Goal: Task Accomplishment & Management: Manage account settings

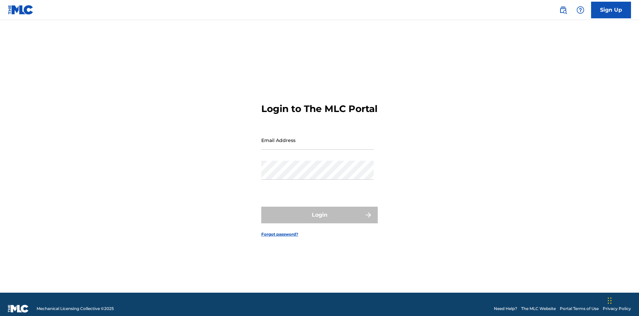
scroll to position [9, 0]
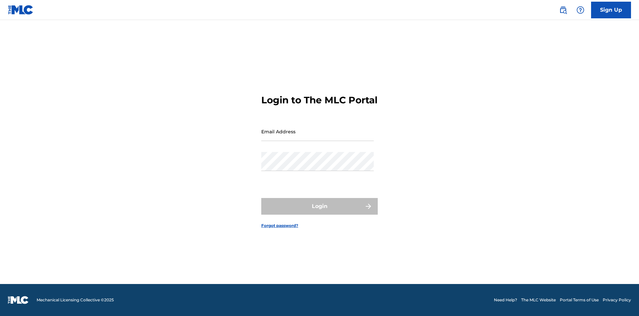
click at [318, 137] on input "Email Address" at bounding box center [317, 131] width 112 height 19
type input "Duke.McTesterson@gmail.com"
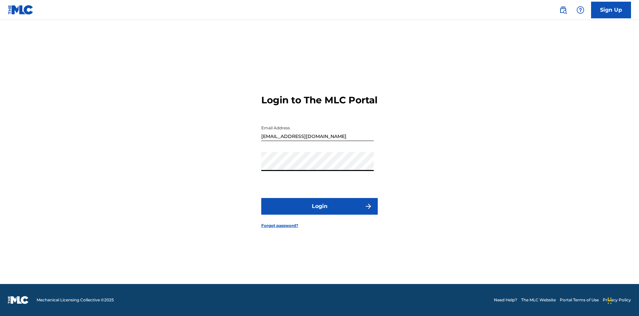
click at [320, 212] on button "Login" at bounding box center [319, 206] width 116 height 17
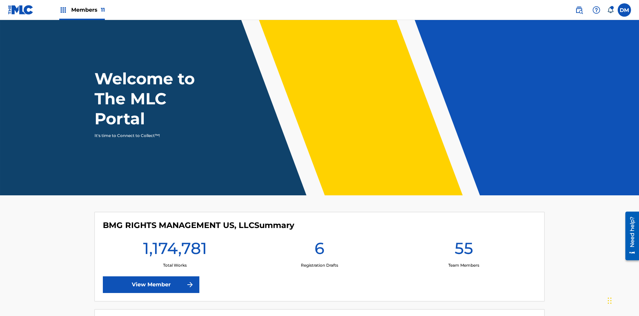
click at [82, 10] on span "Members 11" at bounding box center [88, 10] width 34 height 8
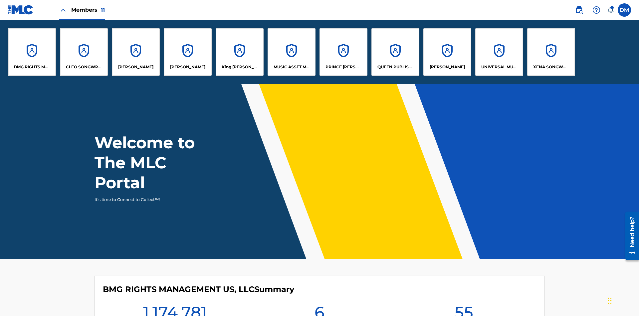
scroll to position [24, 0]
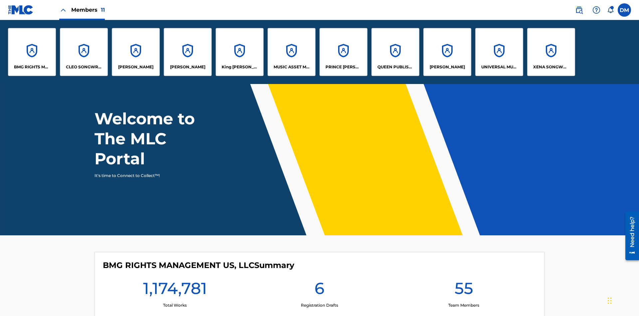
click at [343, 67] on p "PRINCE MCTESTERSON" at bounding box center [344, 67] width 36 height 6
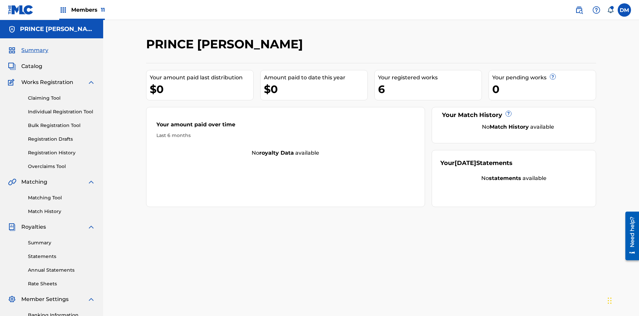
scroll to position [97, 0]
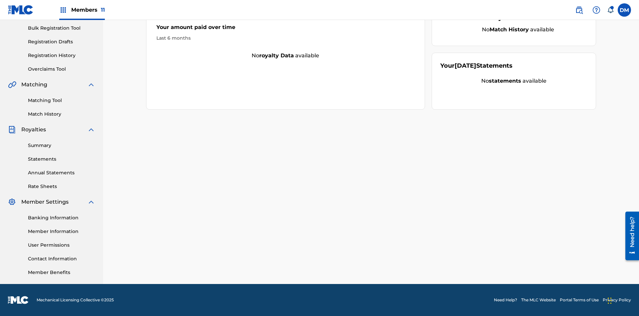
click at [62, 231] on link "Member Information" at bounding box center [61, 231] width 67 height 7
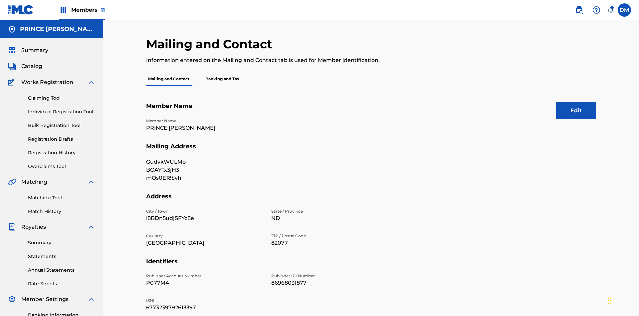
scroll to position [62, 0]
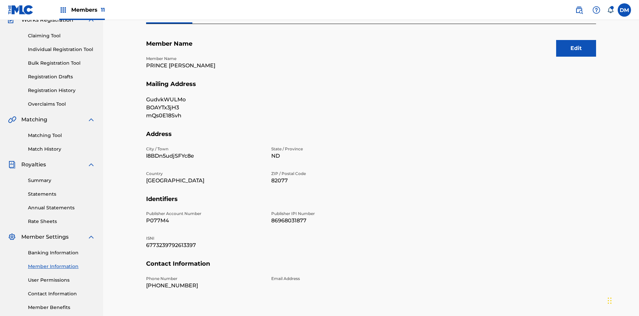
click at [576, 48] on button "Edit" at bounding box center [576, 48] width 40 height 17
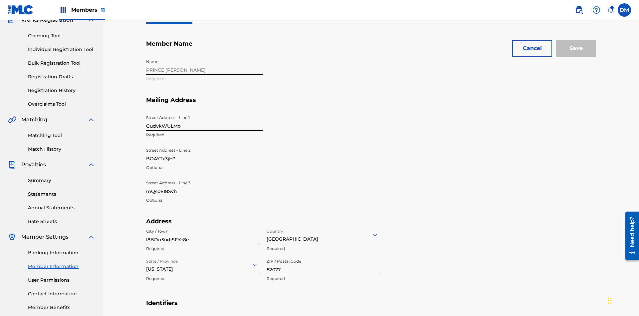
click at [205, 111] on input "GudvkWULMo" at bounding box center [204, 120] width 117 height 19
type input "dbeQHP2LDm"
click at [205, 144] on input "BOAYTx3jH3" at bounding box center [204, 153] width 117 height 19
type input "xcWBSA9q2b"
click at [205, 177] on input "mQs0E18Svh" at bounding box center [204, 186] width 117 height 19
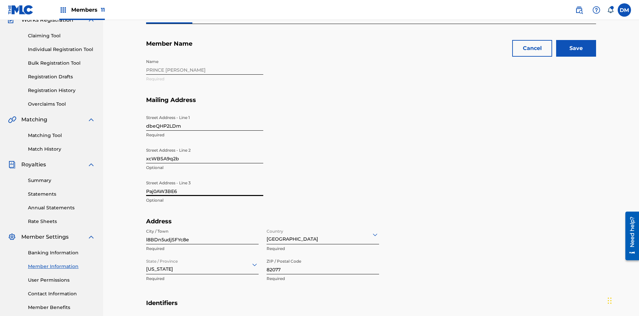
type input "Paj0AW3BE6"
click at [202, 225] on input "l8BDn5udjSFYc8e" at bounding box center [202, 234] width 112 height 19
type input "nq0paAJOn7jAb5i"
click at [267, 231] on input "Country" at bounding box center [267, 234] width 1 height 7
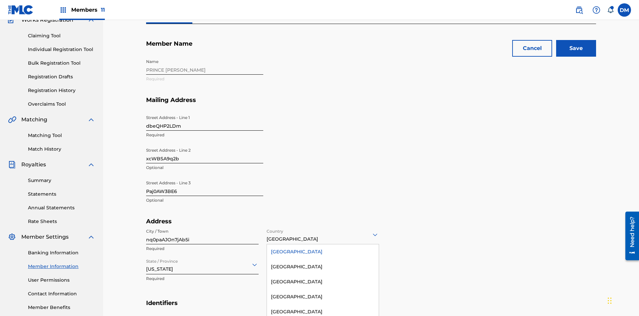
click at [323, 244] on div "United States" at bounding box center [323, 251] width 112 height 15
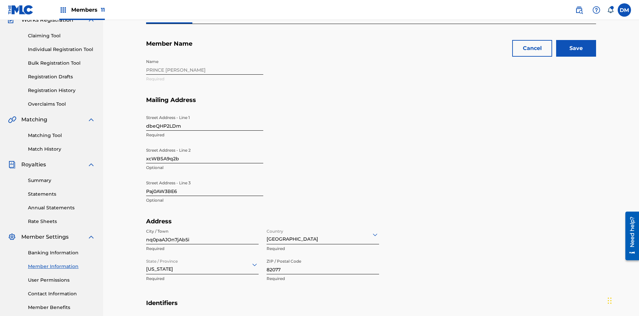
click at [146, 261] on input "State / Province" at bounding box center [146, 264] width 1 height 7
click at [323, 255] on input "82077" at bounding box center [323, 264] width 112 height 19
type input "43614"
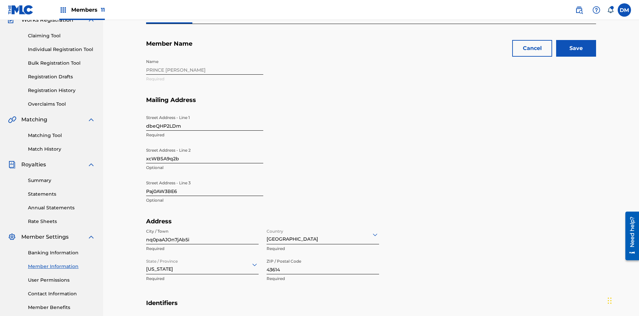
type input "6828409211504452"
type input "774"
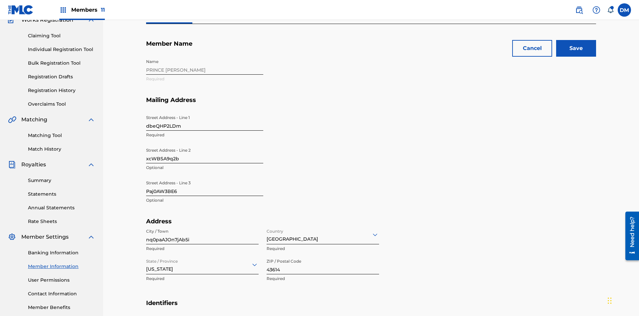
type input "6632217"
type input "wcZsn@c00sY.com"
click at [576, 48] on input "Save" at bounding box center [576, 48] width 40 height 17
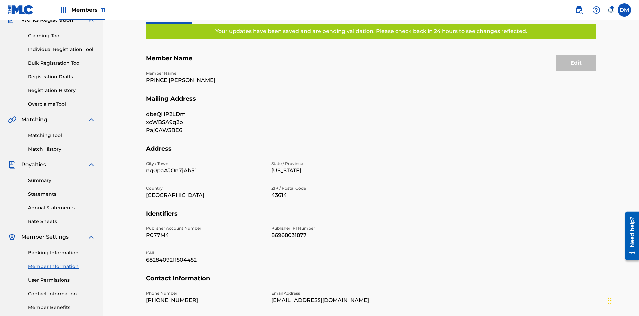
scroll to position [50, 0]
